Goal: Transaction & Acquisition: Obtain resource

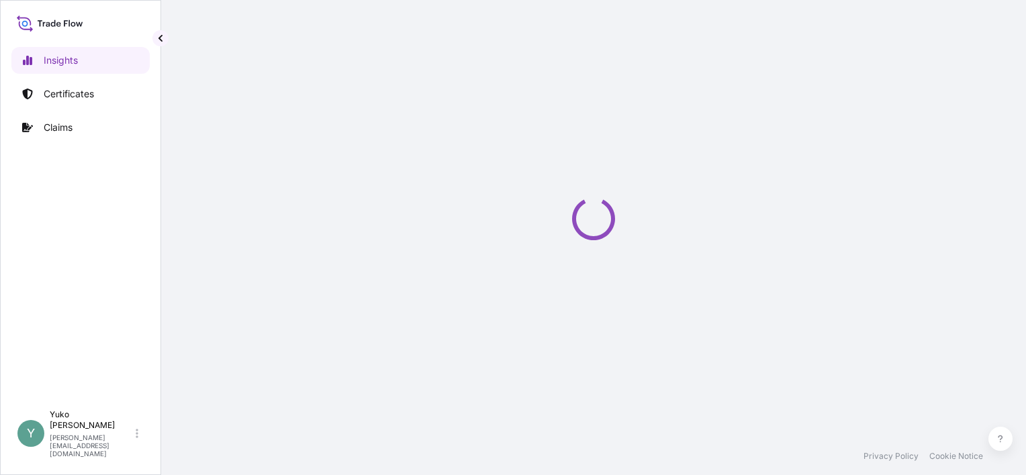
select select "2025"
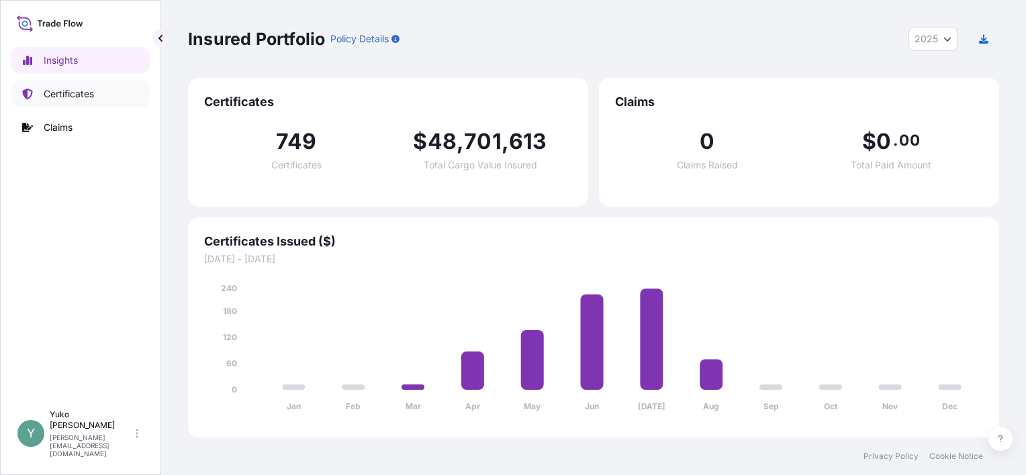
click at [81, 94] on p "Certificates" at bounding box center [69, 93] width 50 height 13
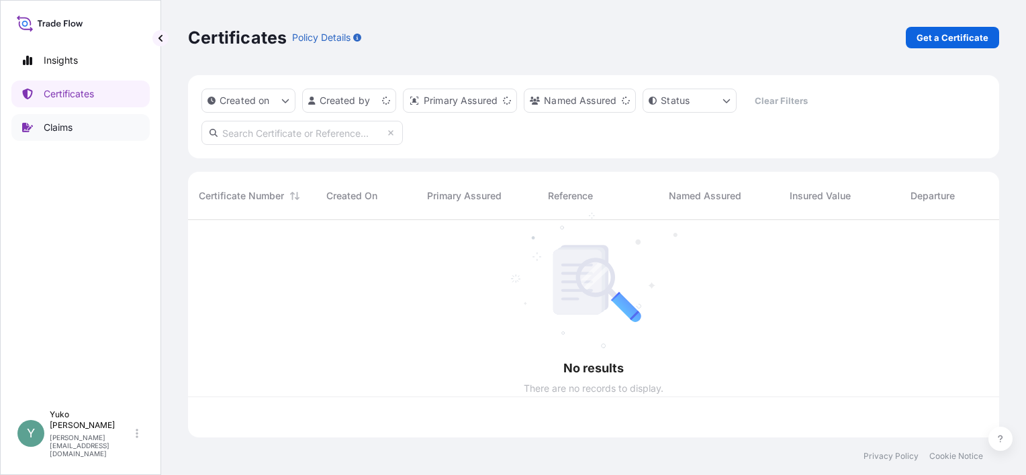
scroll to position [215, 800]
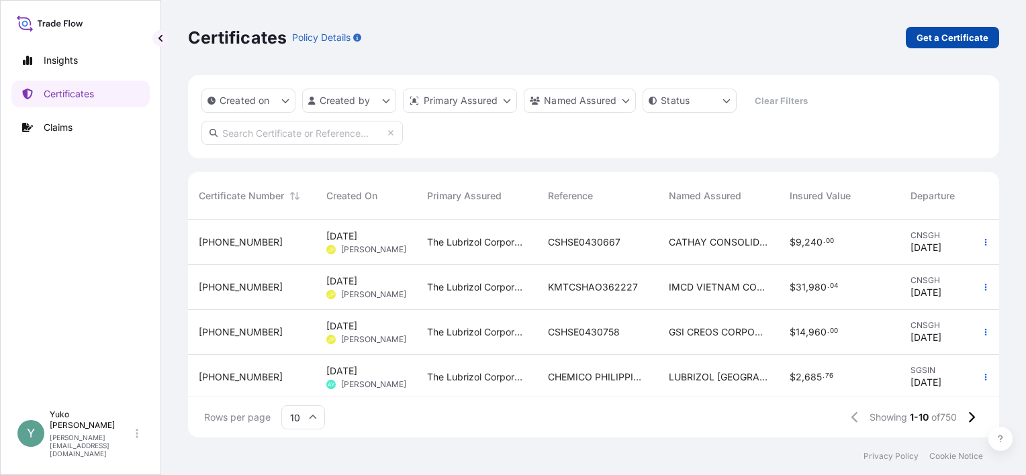
click at [941, 32] on p "Get a Certificate" at bounding box center [952, 37] width 72 height 13
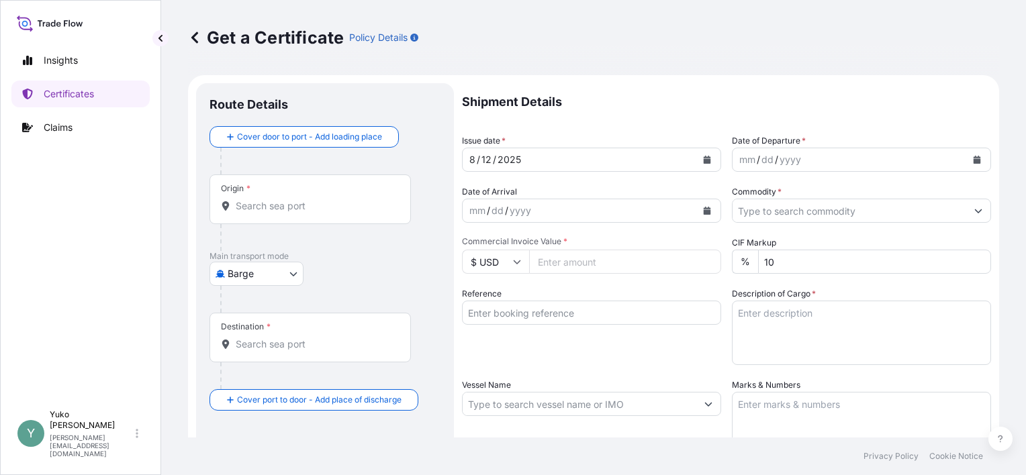
click at [287, 273] on body "Insights Certificates Claims Y Yuko Watanabe yuko.watanabe@lubrizol.com Get a C…" at bounding box center [513, 237] width 1026 height 475
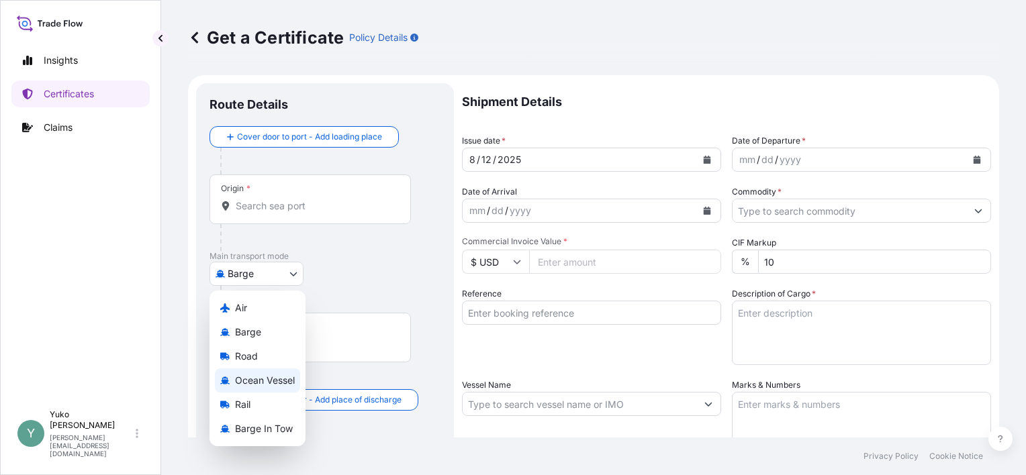
click at [290, 380] on span "Ocean Vessel" at bounding box center [265, 380] width 60 height 13
select select "Ocean Vessel"
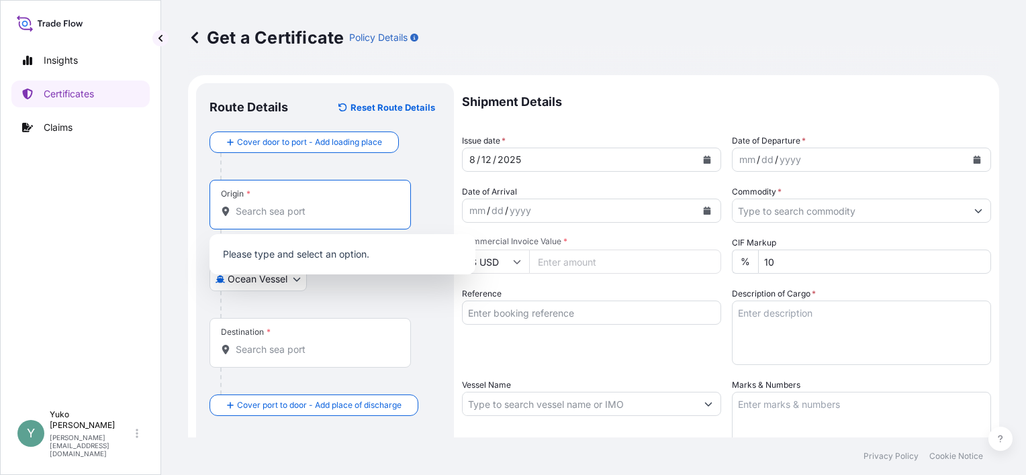
click at [341, 213] on input "Origin *" at bounding box center [315, 211] width 158 height 13
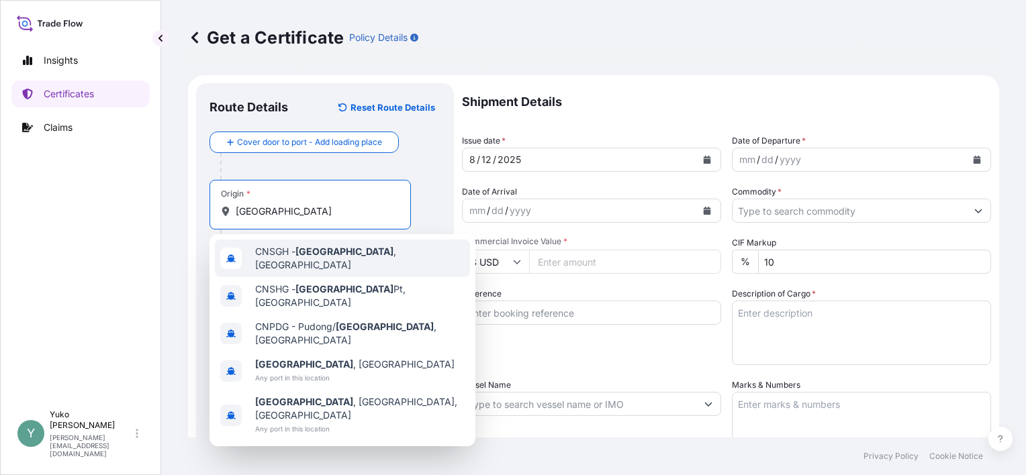
click at [346, 261] on div "CNSGH - Shanghai , China" at bounding box center [342, 259] width 255 height 38
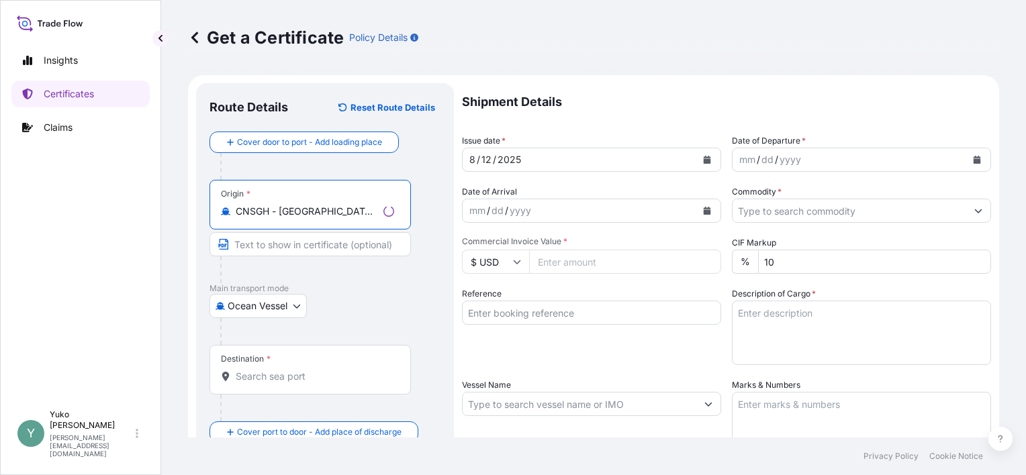
type input "CNSGH - Shanghai, China"
click at [312, 366] on div "Destination *" at bounding box center [309, 370] width 201 height 50
click at [312, 370] on input "Destination *" at bounding box center [315, 376] width 158 height 13
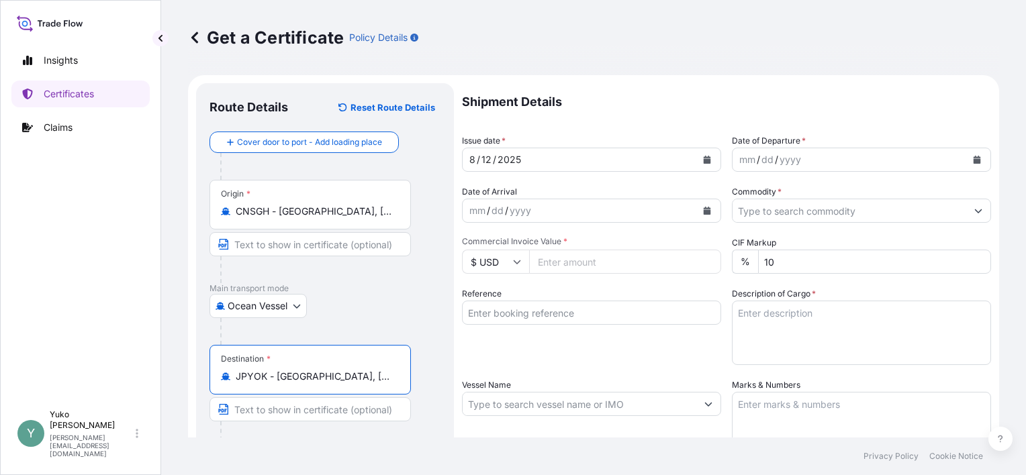
type input "JPYOK - Yokohama, Japan"
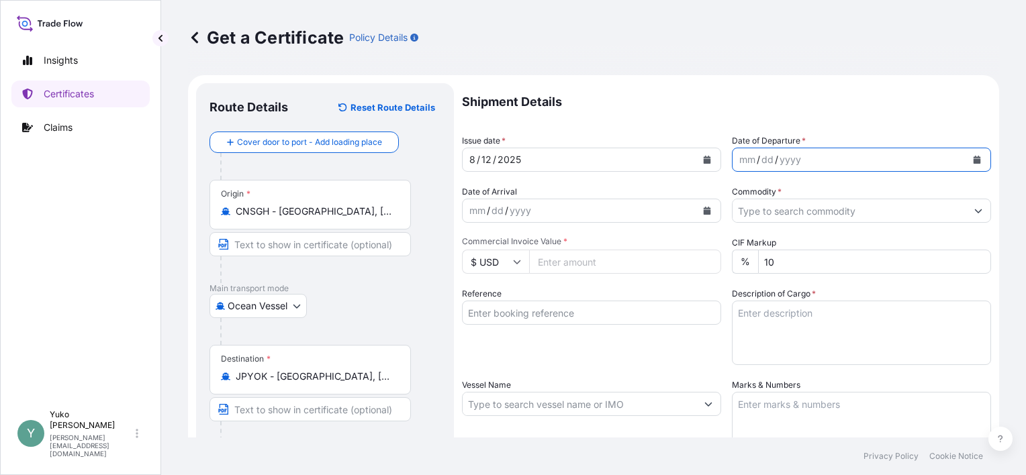
click at [973, 158] on icon "Calendar" at bounding box center [977, 160] width 8 height 8
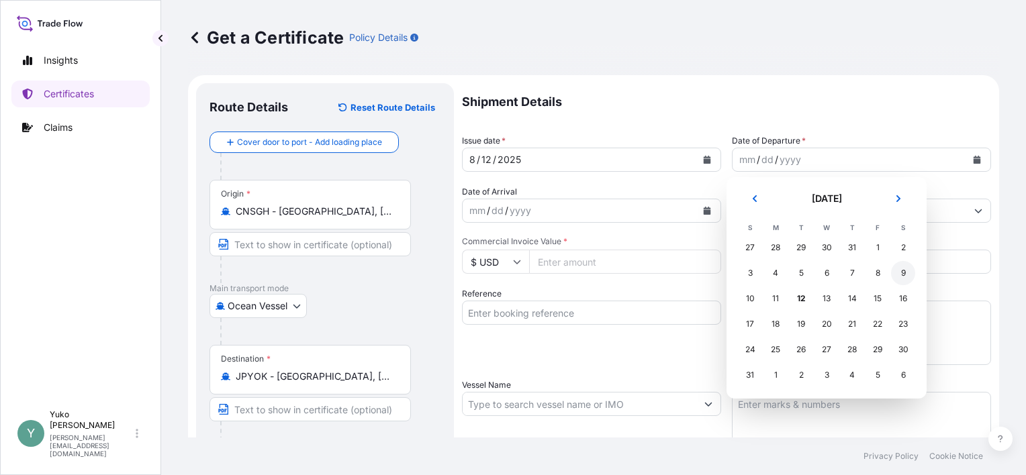
click at [908, 276] on div "9" at bounding box center [903, 273] width 24 height 24
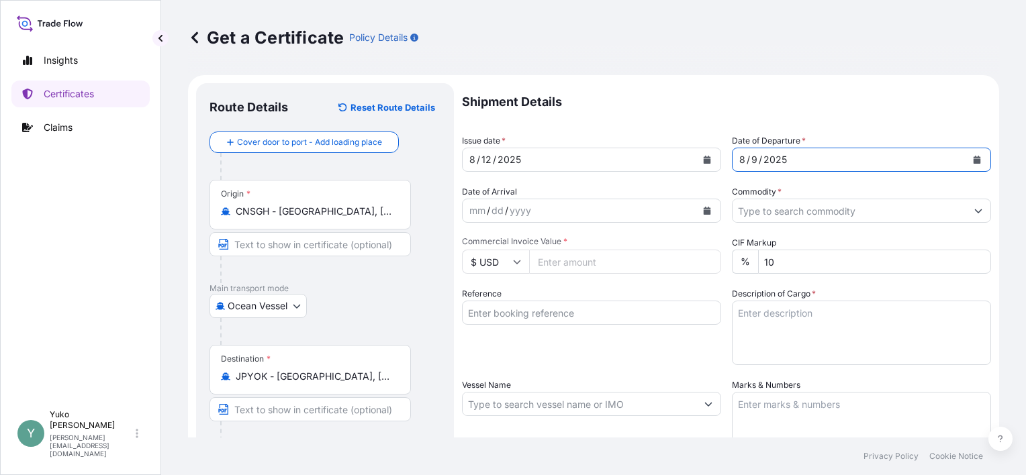
click at [974, 207] on icon "Show suggestions" at bounding box center [978, 211] width 8 height 8
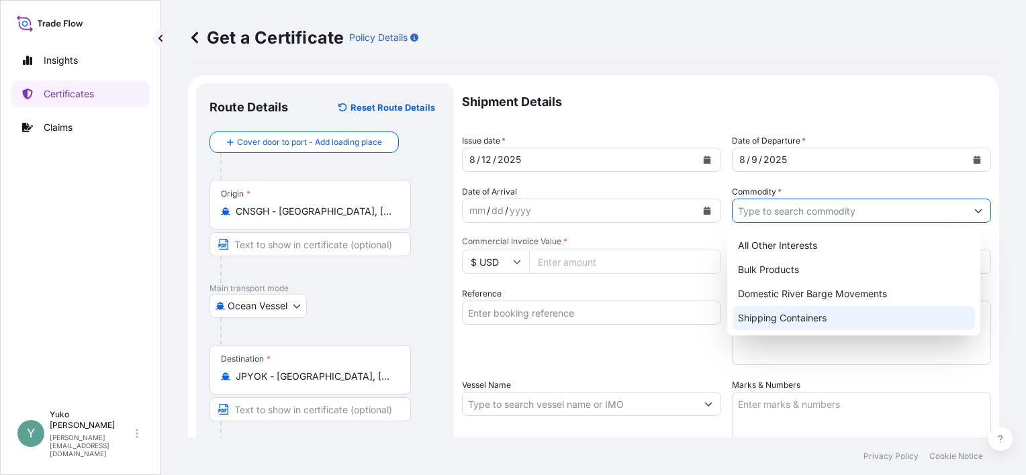
click at [849, 314] on div "Shipping Containers" at bounding box center [853, 318] width 242 height 24
type input "Shipping Containers"
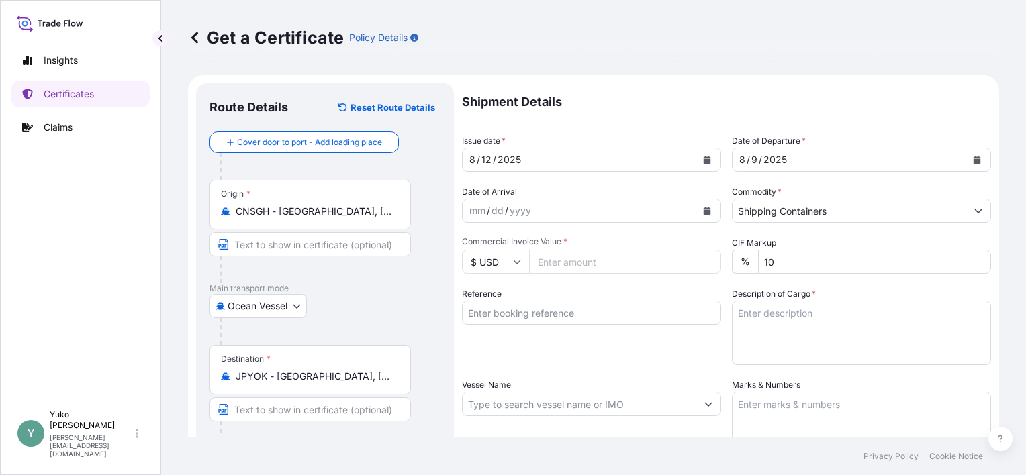
click at [522, 266] on input "$ USD" at bounding box center [495, 262] width 67 height 24
click at [507, 406] on div "¥ JPY" at bounding box center [495, 393] width 56 height 26
type input "¥ JPY"
click at [564, 263] on input "Commercial Invoice Value *" at bounding box center [625, 262] width 192 height 24
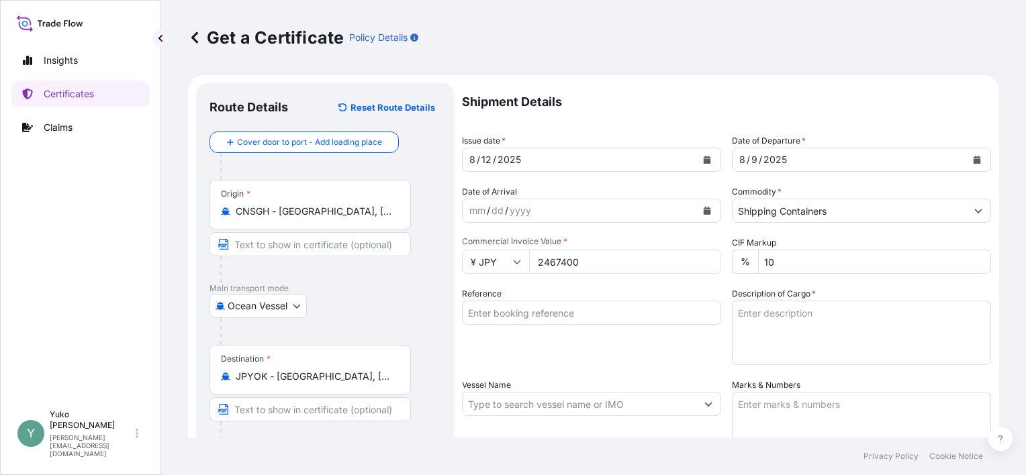
type input "2467400"
click at [653, 309] on input "Reference" at bounding box center [591, 313] width 259 height 24
click at [516, 312] on input "Reference" at bounding box center [591, 313] width 259 height 24
paste input "PASU5163191420"
type input "PASU5163191420"
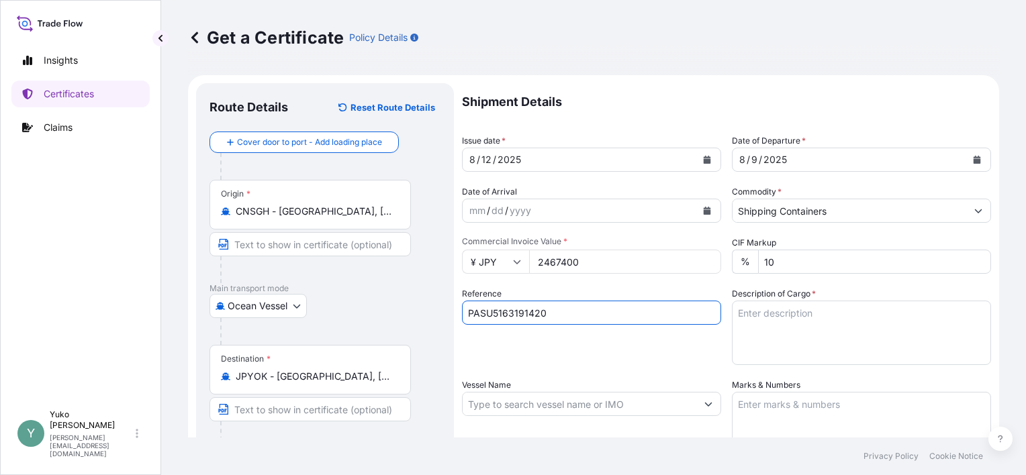
click at [777, 317] on textarea "Description of Cargo *" at bounding box center [861, 333] width 259 height 64
click at [822, 317] on textarea "Description of Cargo *" at bounding box center [861, 333] width 259 height 64
paste textarea "MERQUAT 550PR POLYMER ISOｺﾝﾃﾅ"
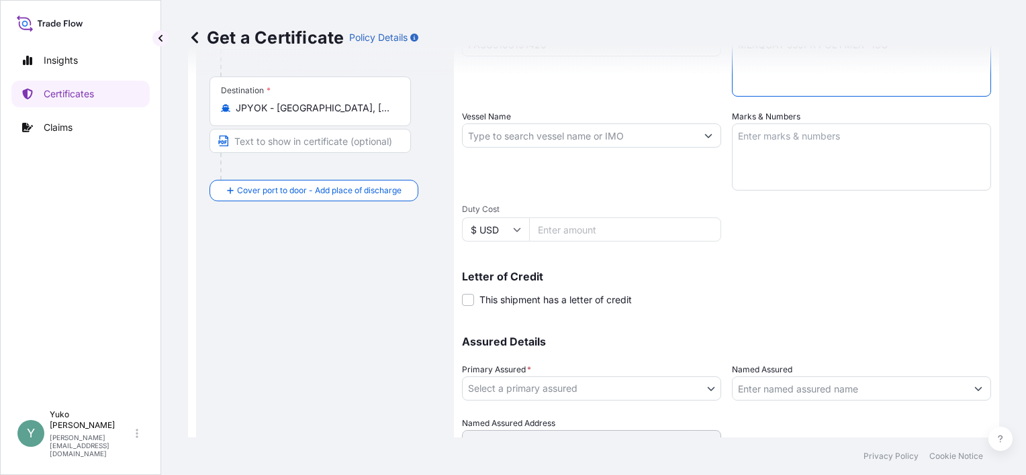
scroll to position [330, 0]
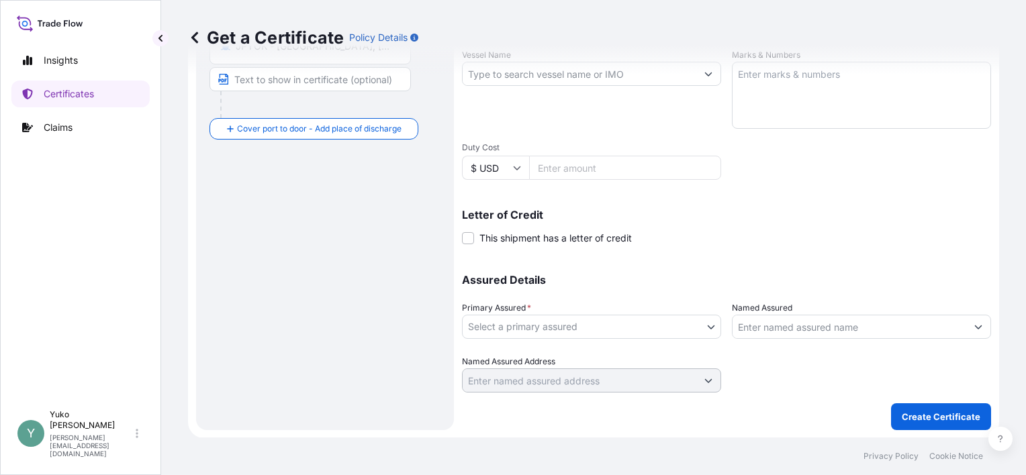
type textarea "MERQUAT 550PR POLYMER ISO"
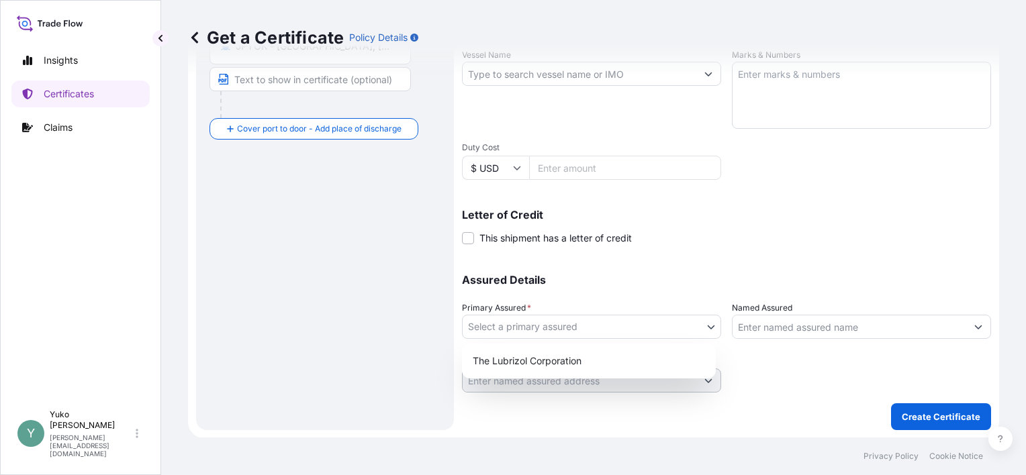
click at [702, 329] on body "Insights Certificates Claims Y Yuko Watanabe yuko.watanabe@lubrizol.com Get a C…" at bounding box center [513, 237] width 1026 height 475
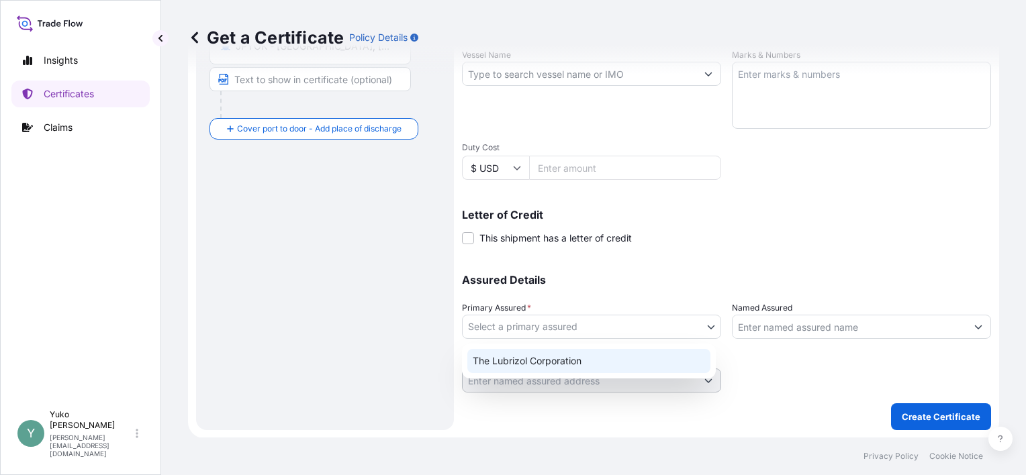
click at [687, 354] on div "The Lubrizol Corporation" at bounding box center [588, 361] width 243 height 24
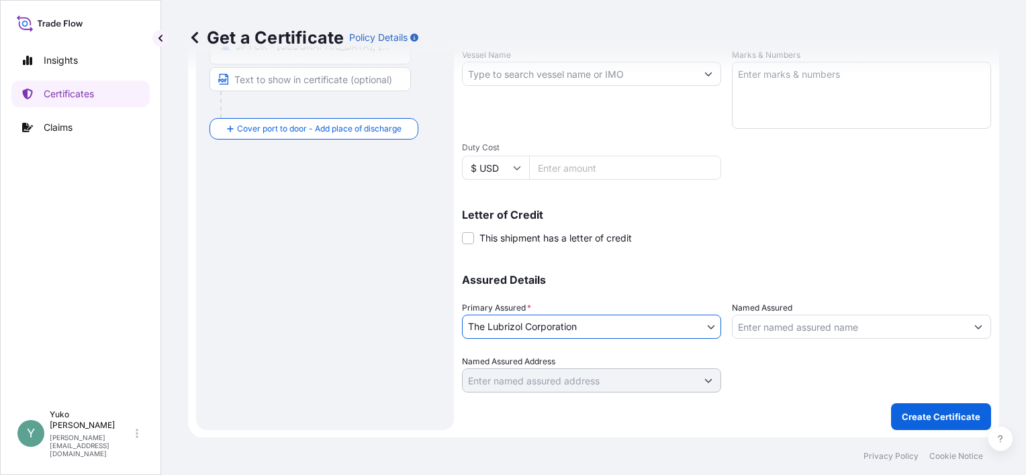
click at [806, 330] on input "Named Assured" at bounding box center [849, 327] width 234 height 24
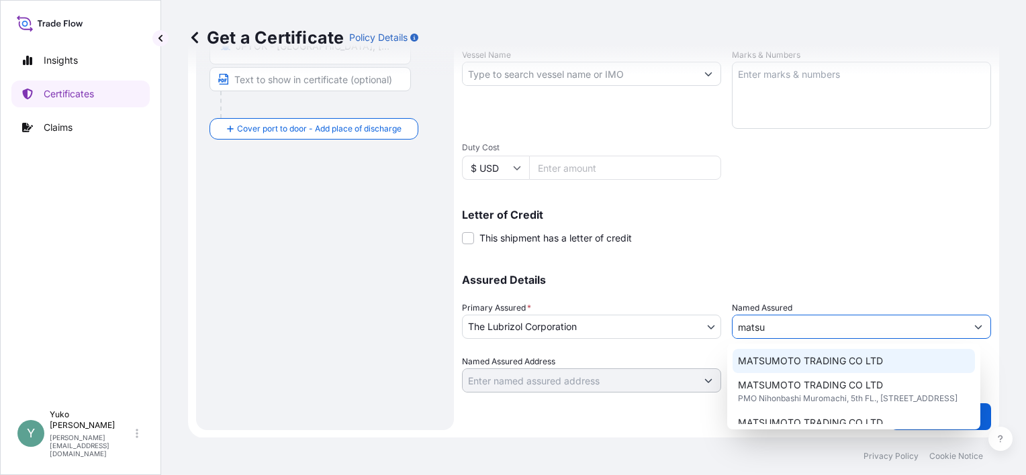
click at [808, 357] on span "MATSUMOTO TRADING CO LTD" at bounding box center [810, 360] width 145 height 13
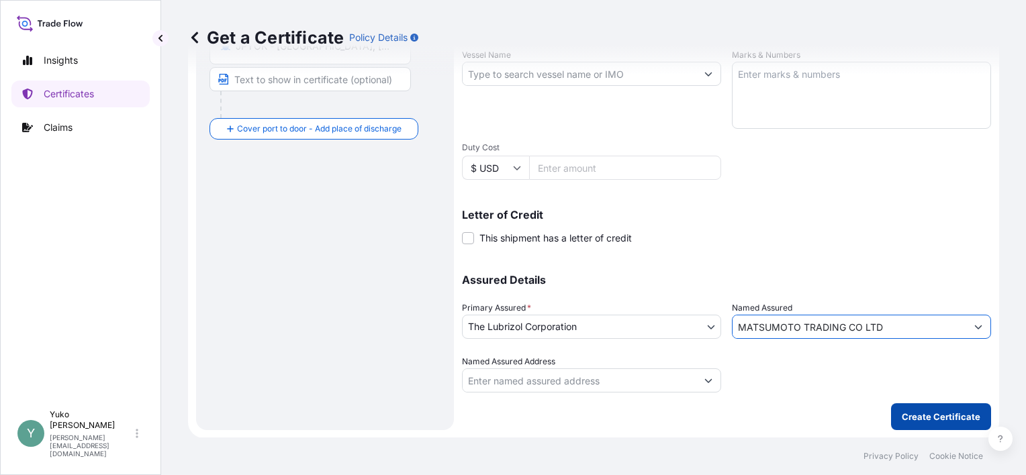
type input "MATSUMOTO TRADING CO LTD"
click at [912, 417] on p "Create Certificate" at bounding box center [941, 416] width 79 height 13
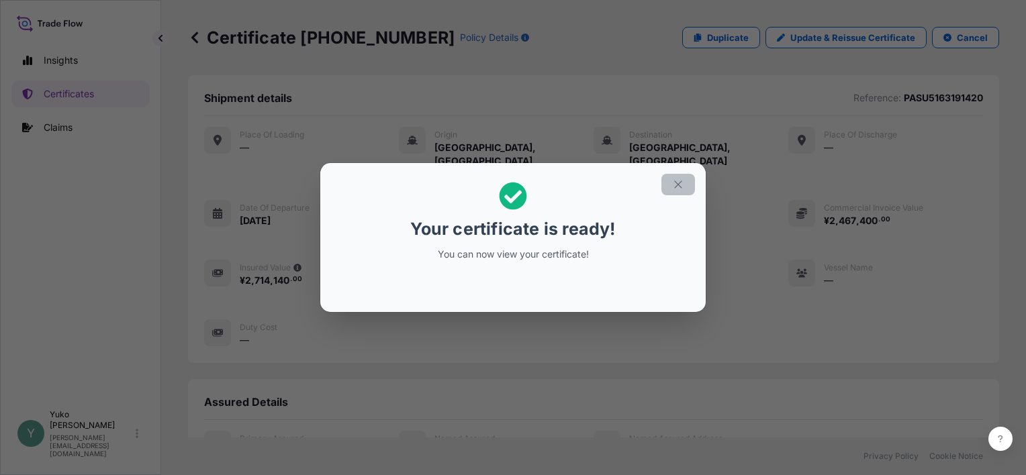
click at [682, 186] on icon "button" at bounding box center [678, 185] width 12 height 12
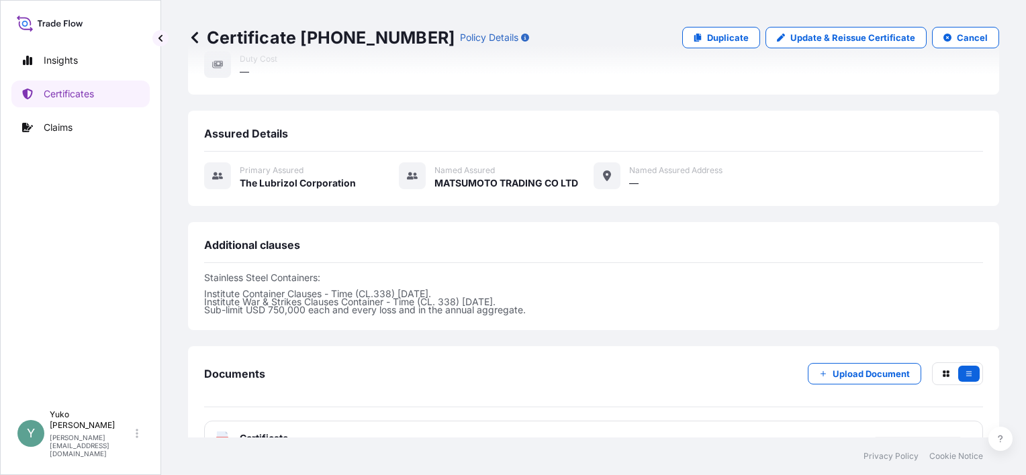
scroll to position [368, 0]
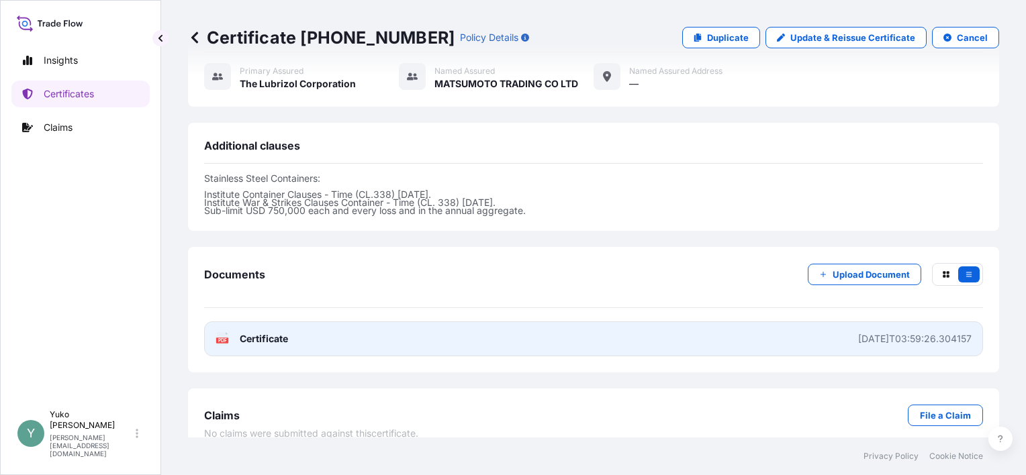
click at [277, 332] on span "Certificate" at bounding box center [264, 338] width 48 height 13
